Goal: Task Accomplishment & Management: Use online tool/utility

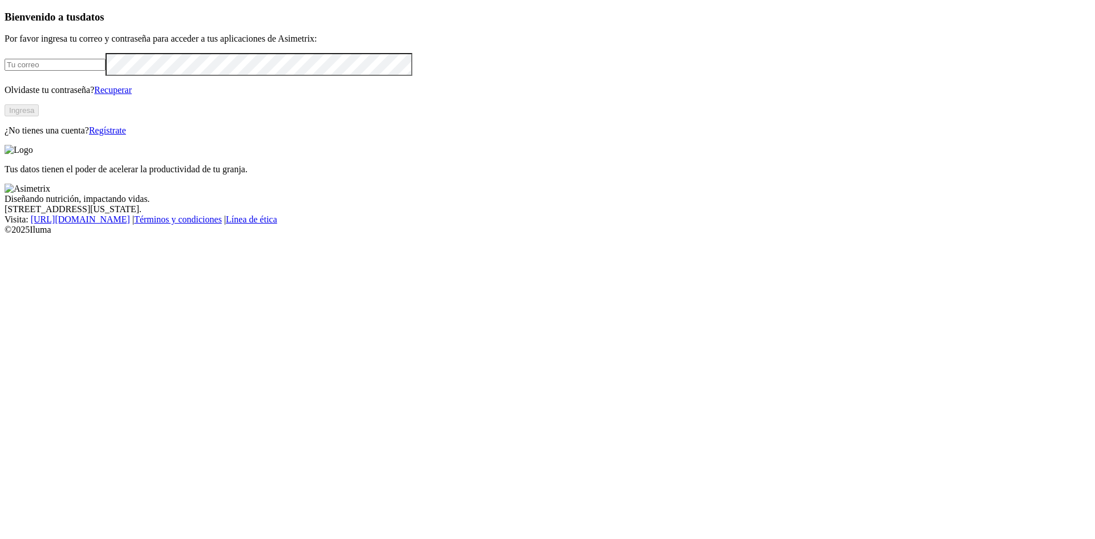
type input "[EMAIL_ADDRESS][DOMAIN_NAME]"
click at [39, 116] on button "Ingresa" at bounding box center [22, 110] width 34 height 12
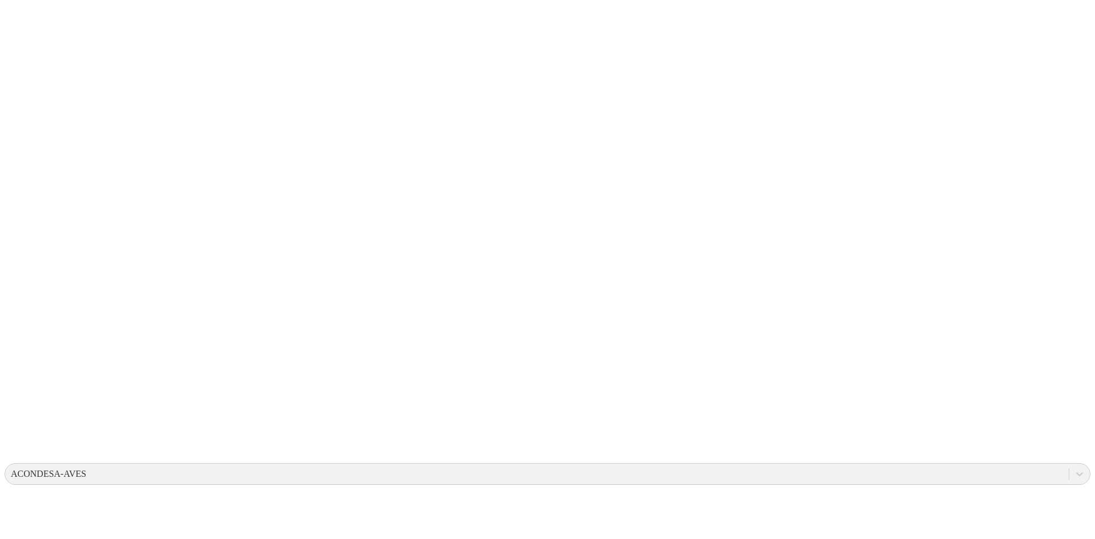
type input "5 de septiembre 2025"
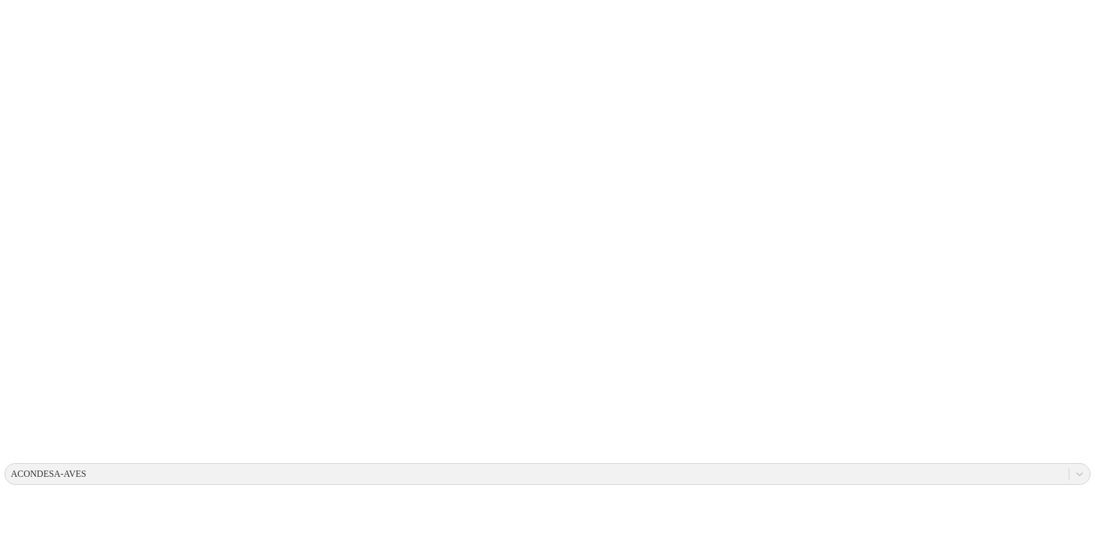
type input "5 de septiembre 2025"
type input "Cierre_semana_engorde"
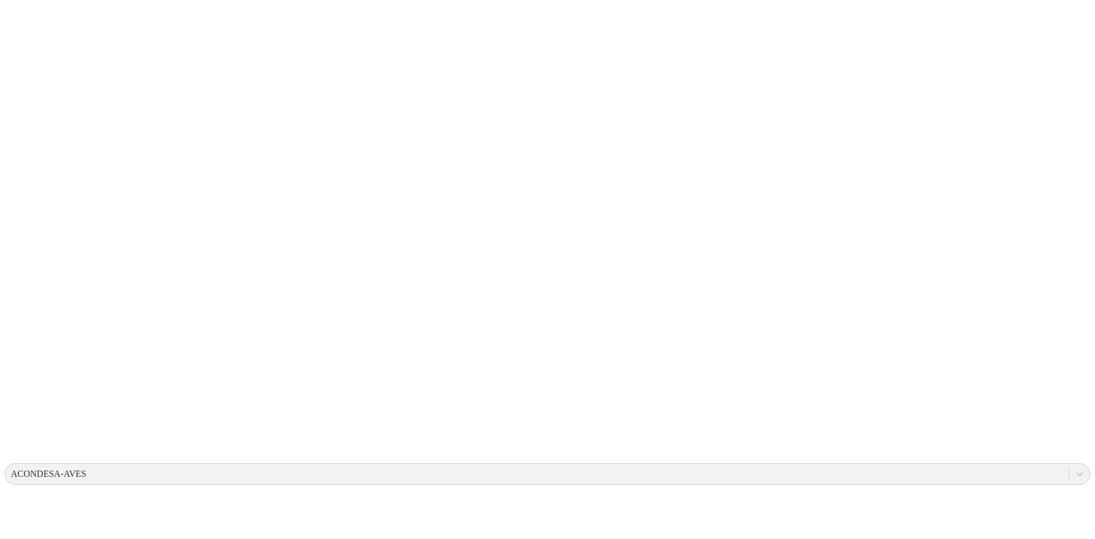
type input "Cierre_semana_engorde"
